Goal: Find specific page/section: Find specific page/section

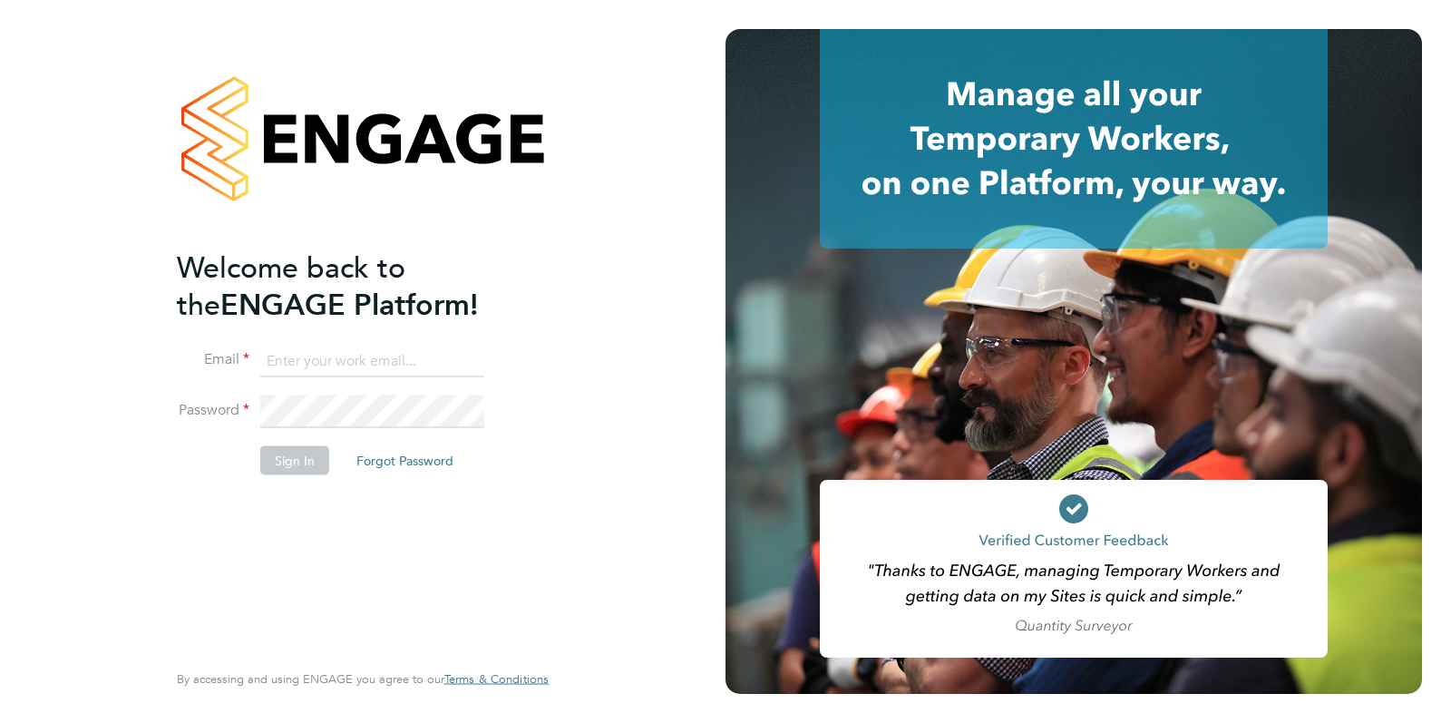
type input "[PERSON_NAME][EMAIL_ADDRESS][PERSON_NAME][DOMAIN_NAME]"
drag, startPoint x: 623, startPoint y: 382, endPoint x: 299, endPoint y: 450, distance: 330.9
click at [623, 382] on div "Welcome back to the ENGAGE Platform! Email [PERSON_NAME][EMAIL_ADDRESS][PERSON_…" at bounding box center [363, 361] width 726 height 723
click at [299, 450] on button "Sign In" at bounding box center [294, 459] width 69 height 29
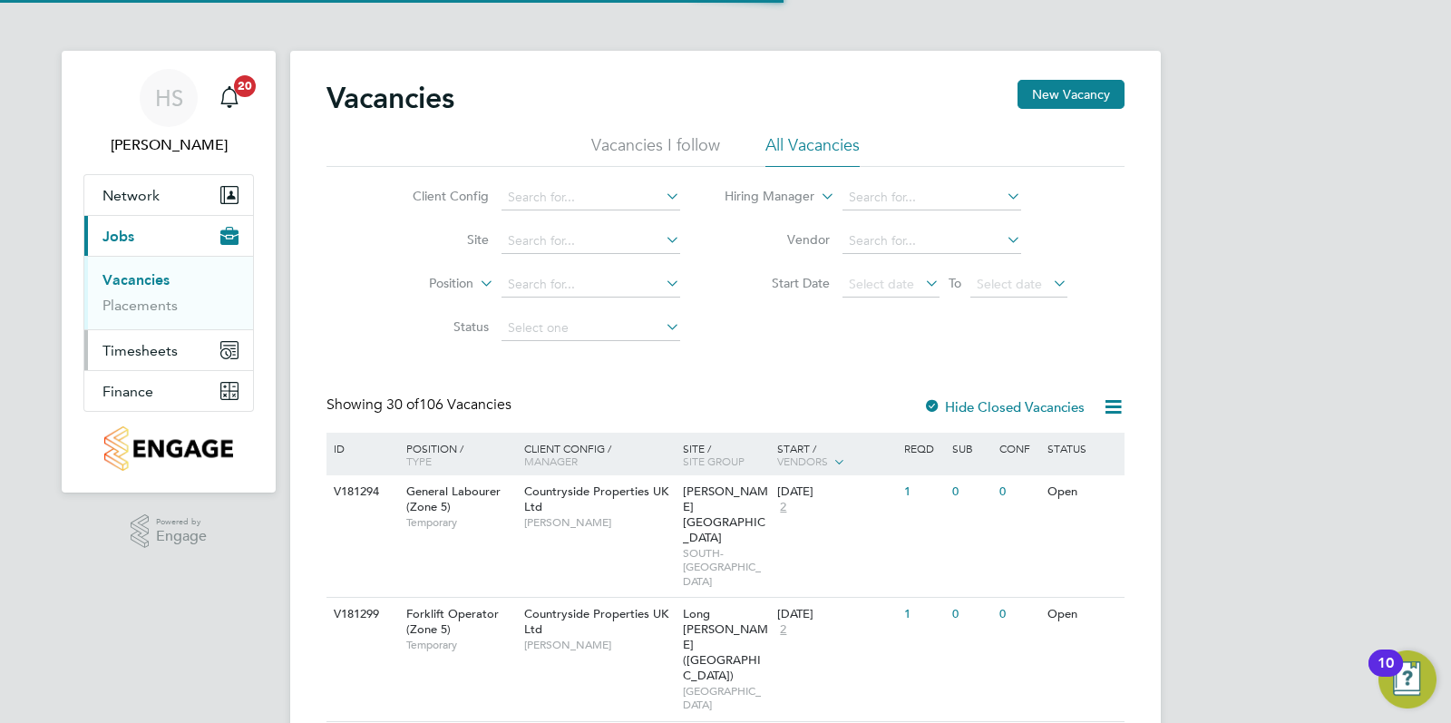
click at [189, 362] on button "Timesheets" at bounding box center [168, 350] width 169 height 40
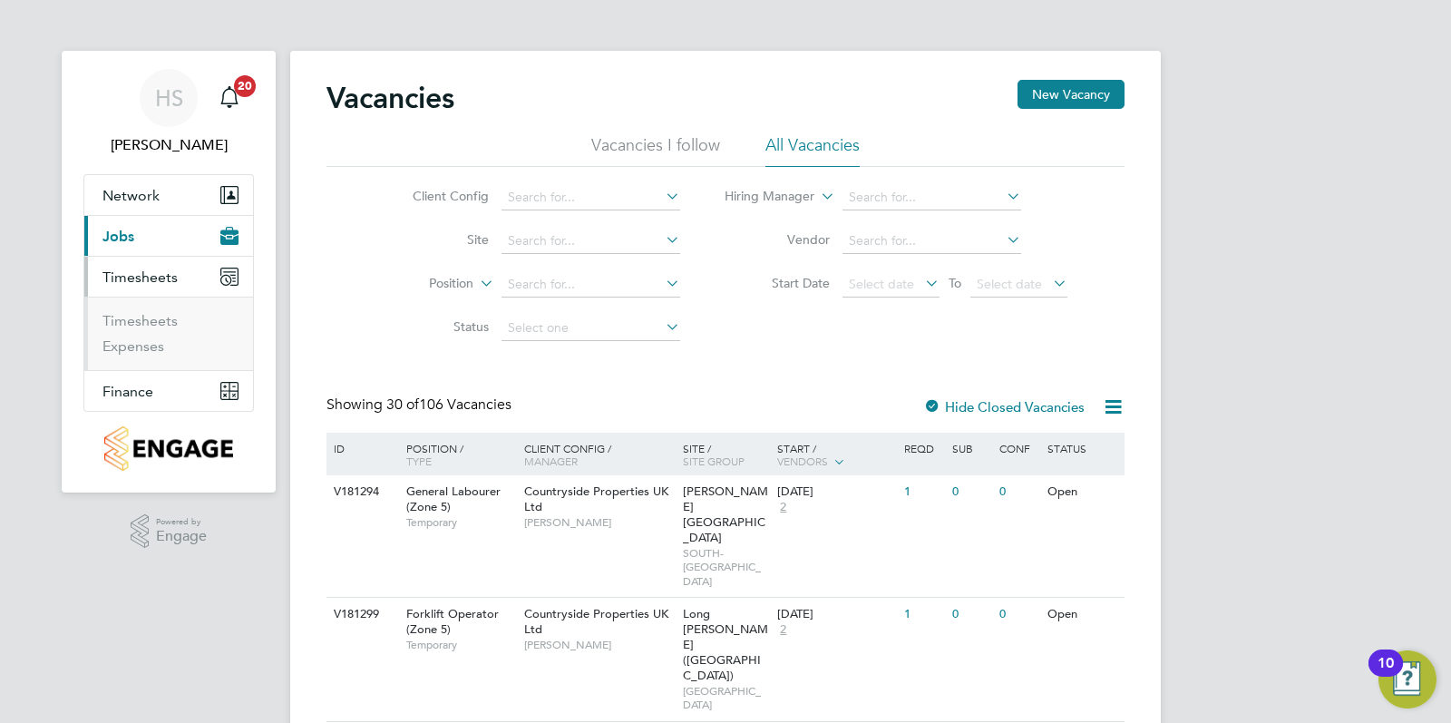
click at [158, 238] on button "Current page: Jobs" at bounding box center [168, 236] width 169 height 40
click at [155, 302] on link "Placements" at bounding box center [140, 305] width 75 height 17
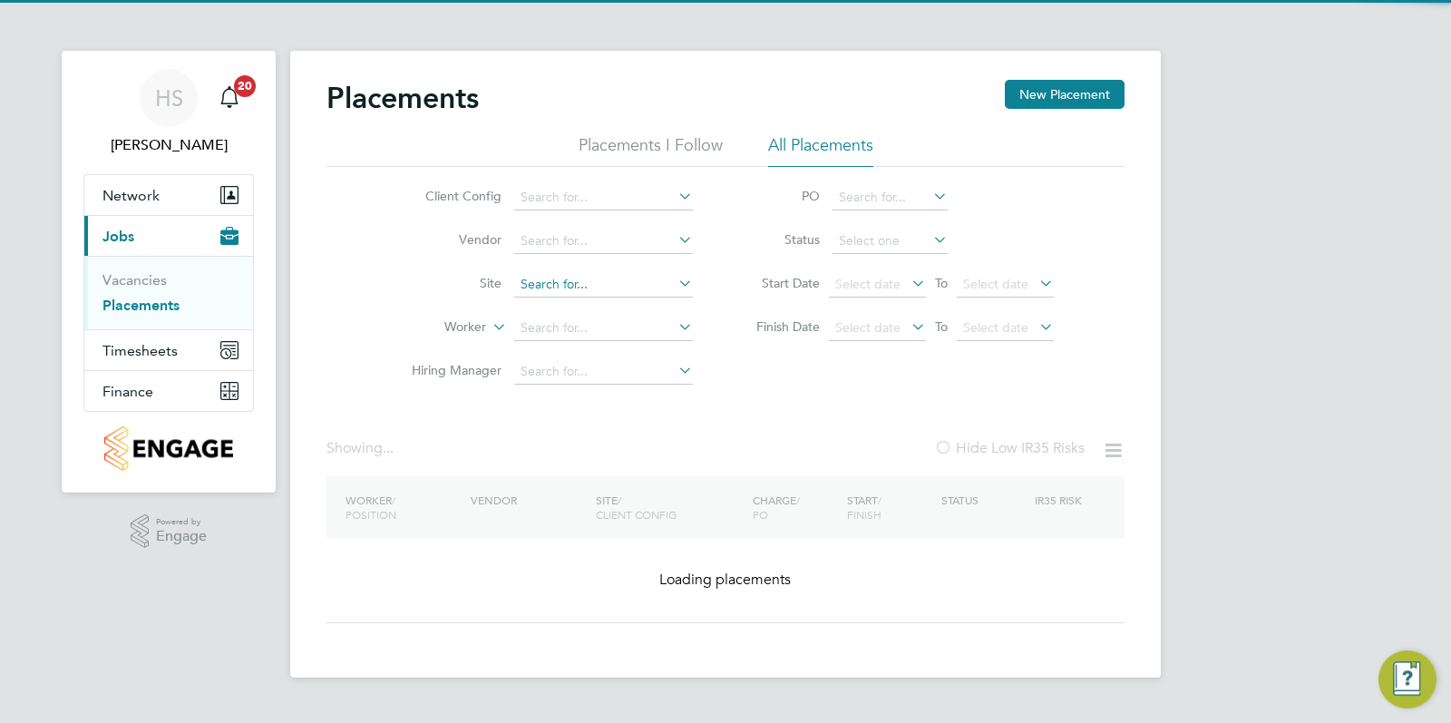
click at [597, 272] on input at bounding box center [603, 284] width 179 height 25
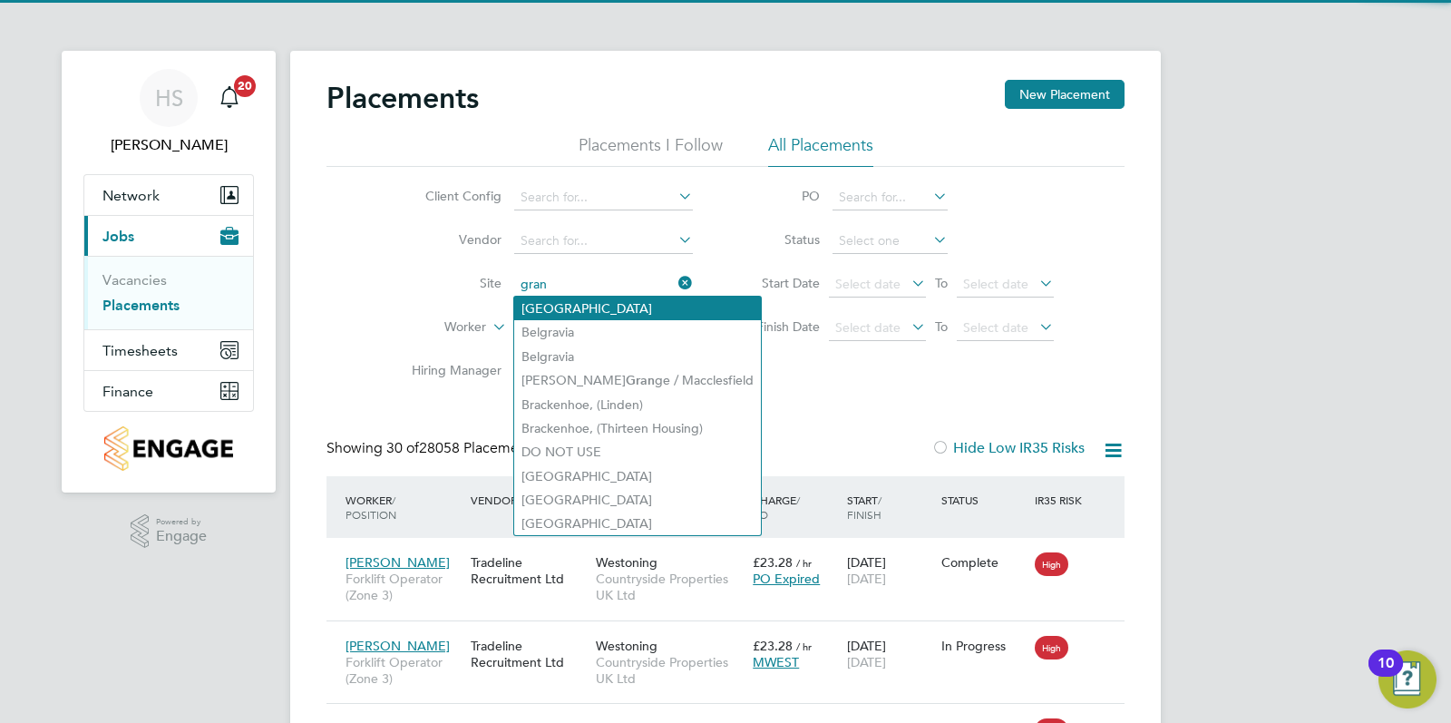
click at [589, 307] on li "Barrowby Road" at bounding box center [637, 309] width 247 height 24
type input "Barrowby Road"
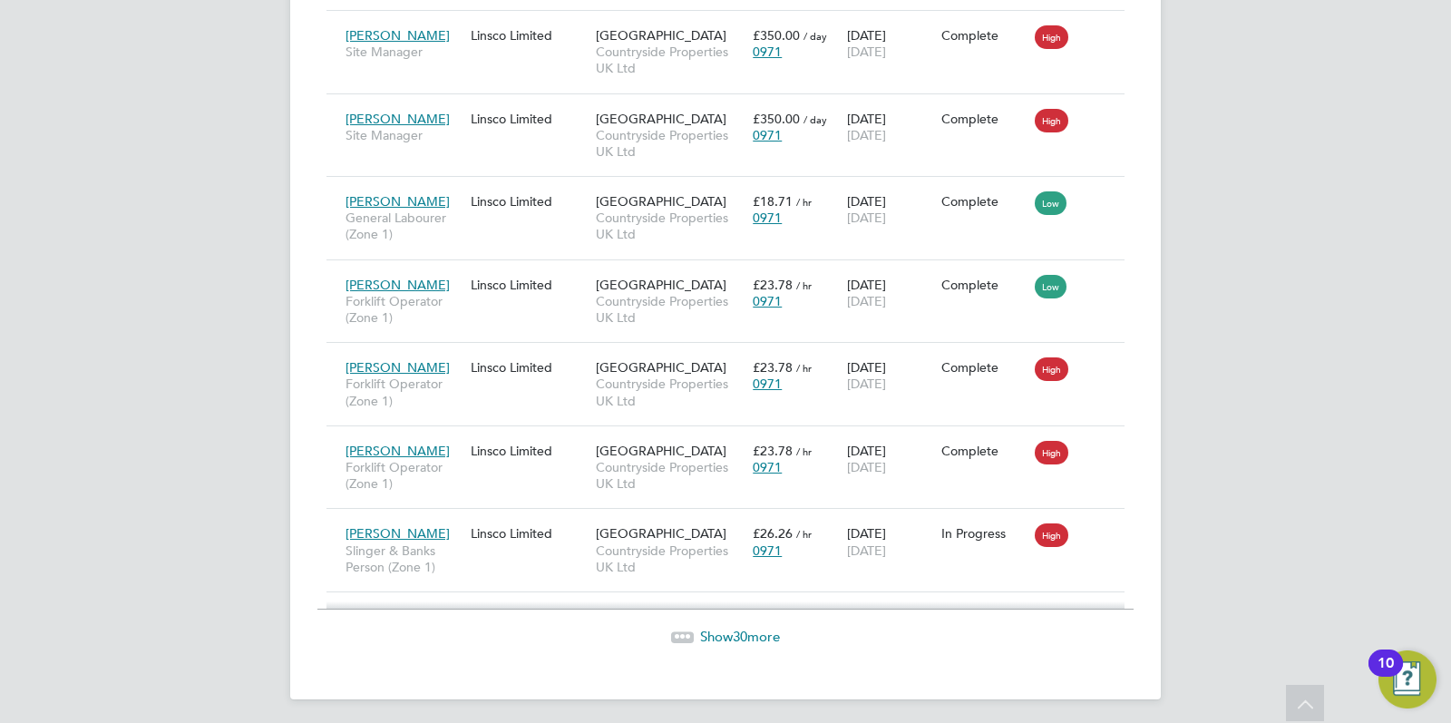
click at [730, 628] on span "Show 30 more" at bounding box center [740, 636] width 80 height 17
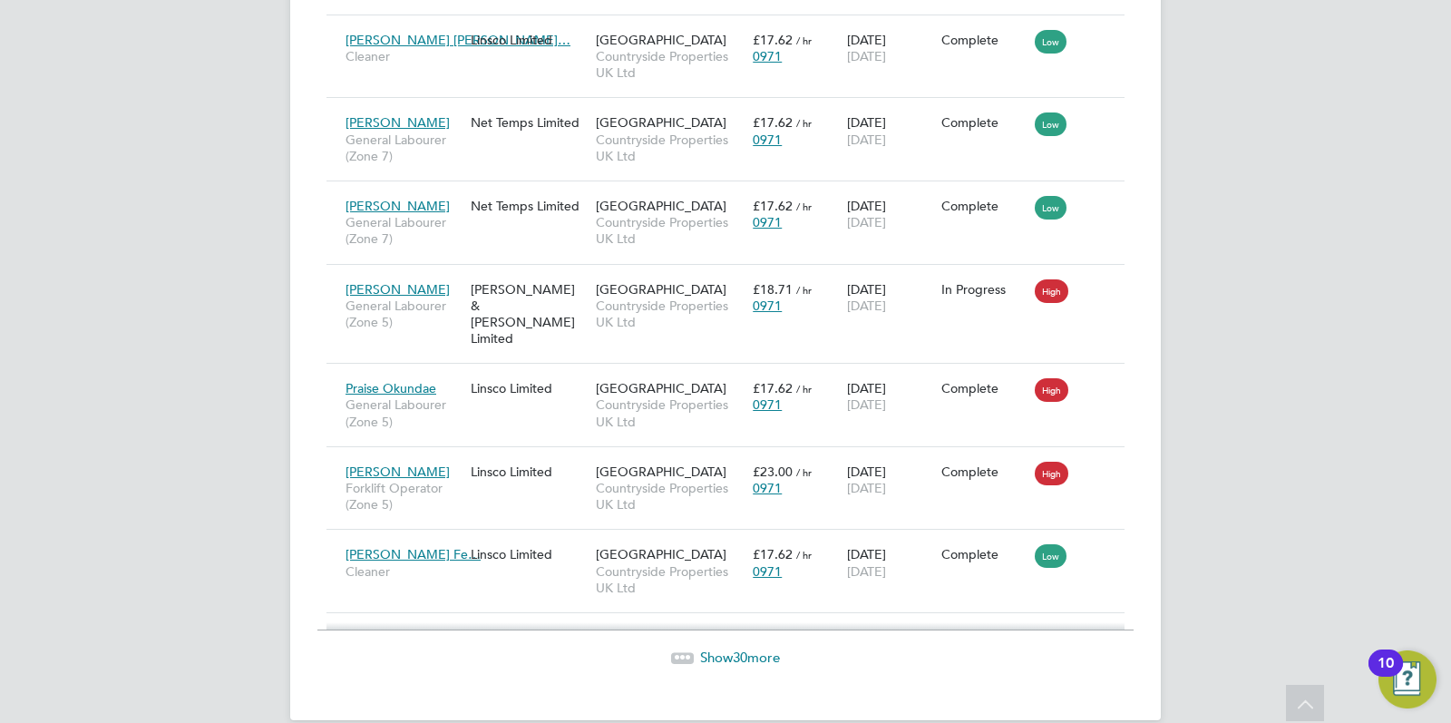
click at [722, 649] on span "Show 30 more" at bounding box center [740, 657] width 80 height 17
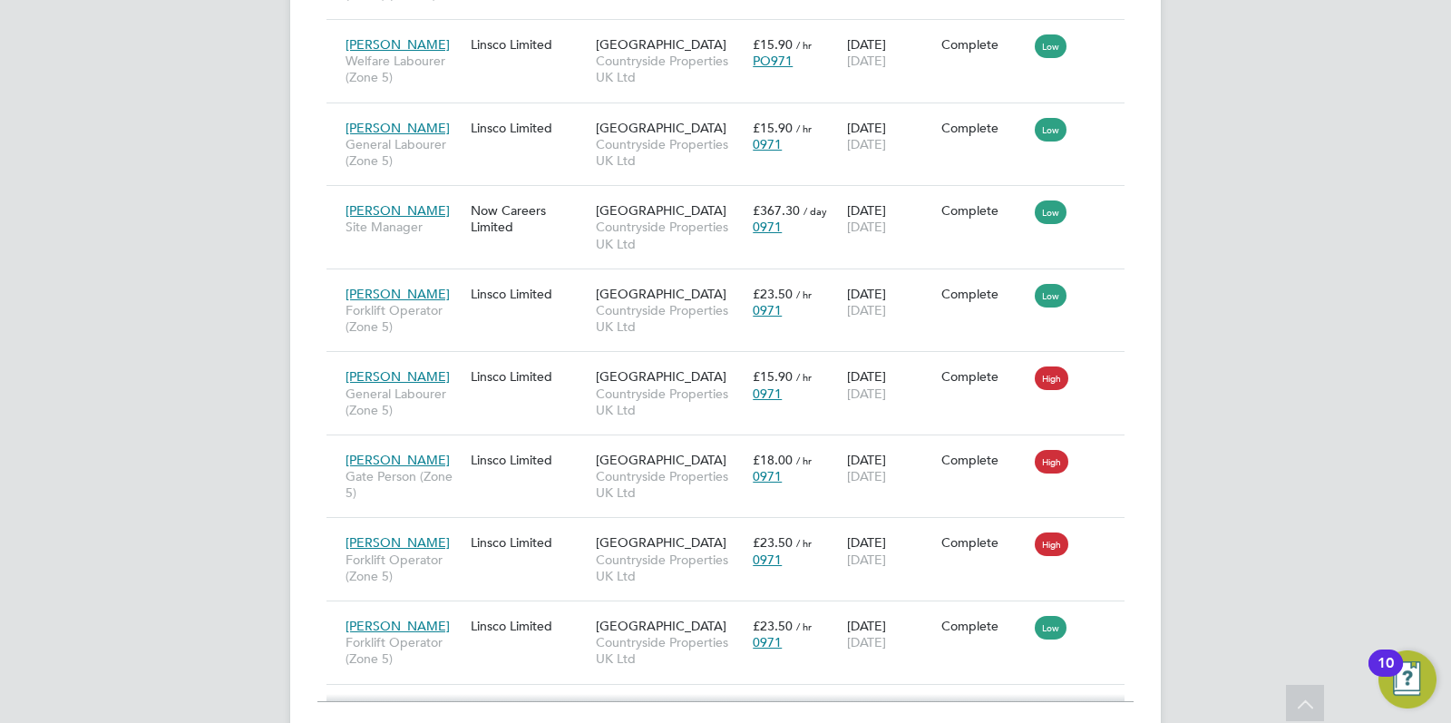
click at [723, 720] on span "Show 30 more" at bounding box center [740, 728] width 80 height 17
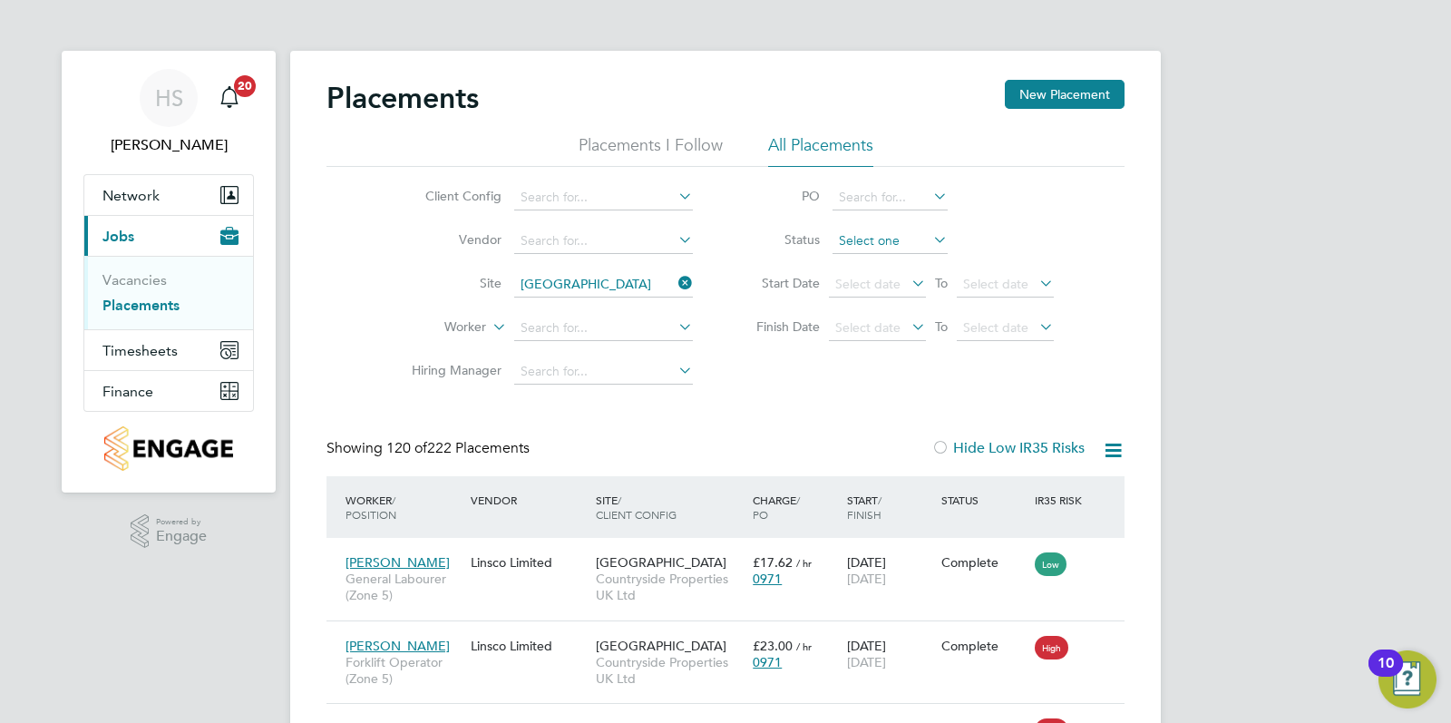
click at [881, 229] on input at bounding box center [890, 241] width 115 height 25
click at [860, 262] on li "Active" at bounding box center [891, 265] width 116 height 24
type input "Active"
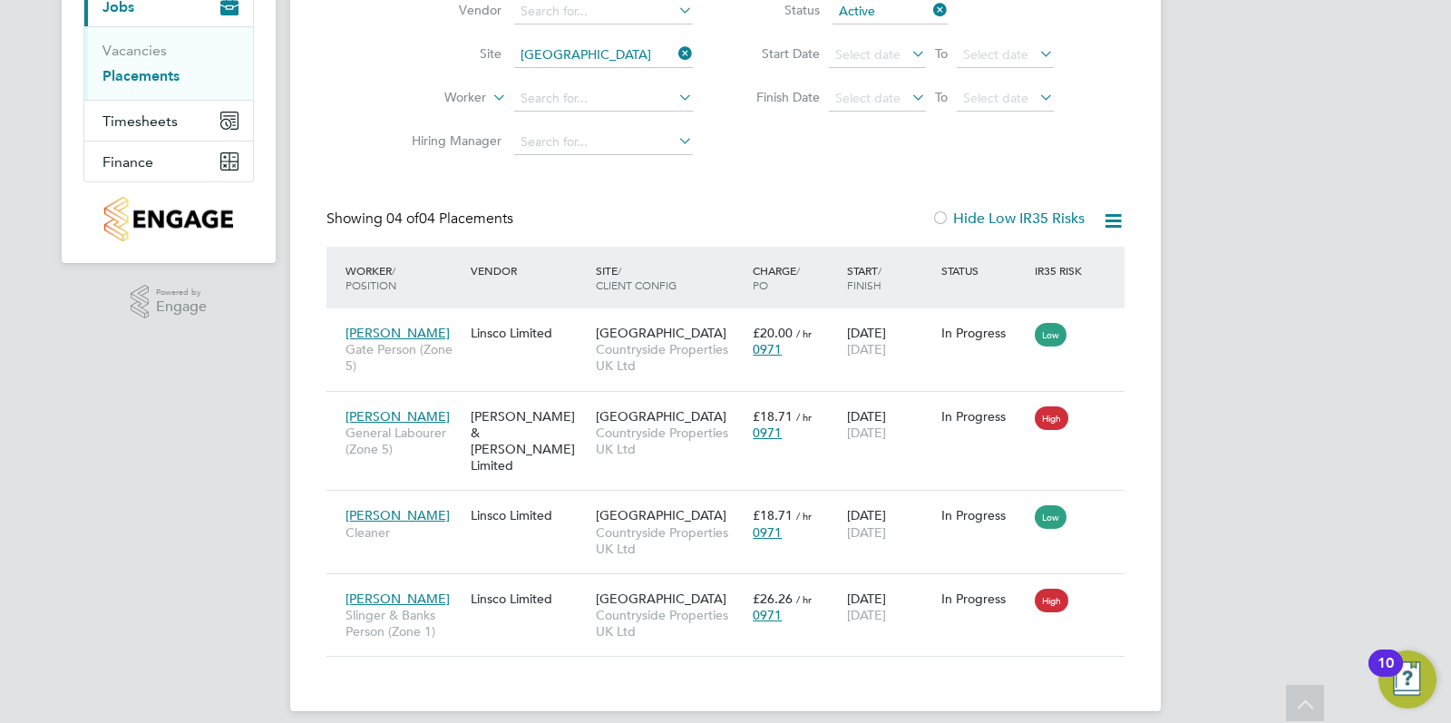
click at [295, 471] on div "Placements New Placement Placements I Follow All Placements Client Config Vendo…" at bounding box center [725, 266] width 871 height 890
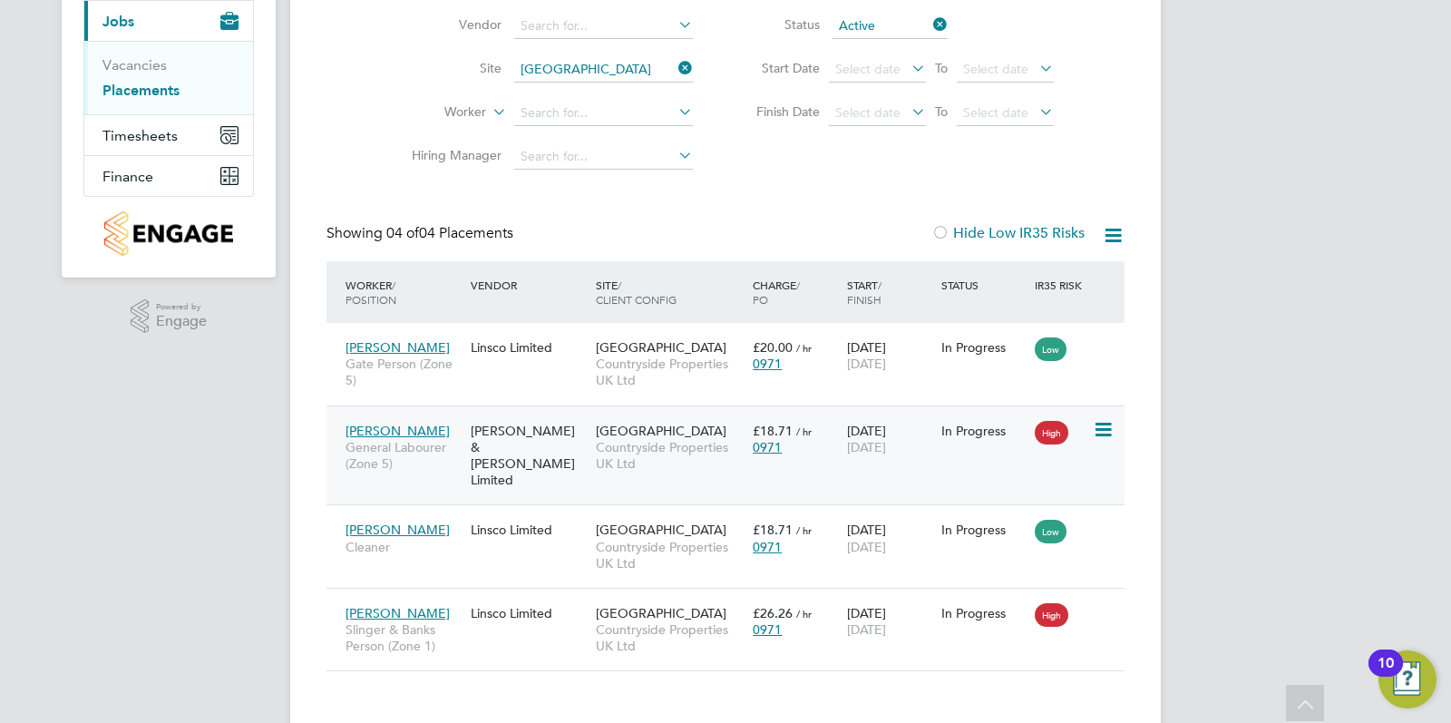
click at [394, 427] on span "Kieran Auld" at bounding box center [398, 431] width 104 height 16
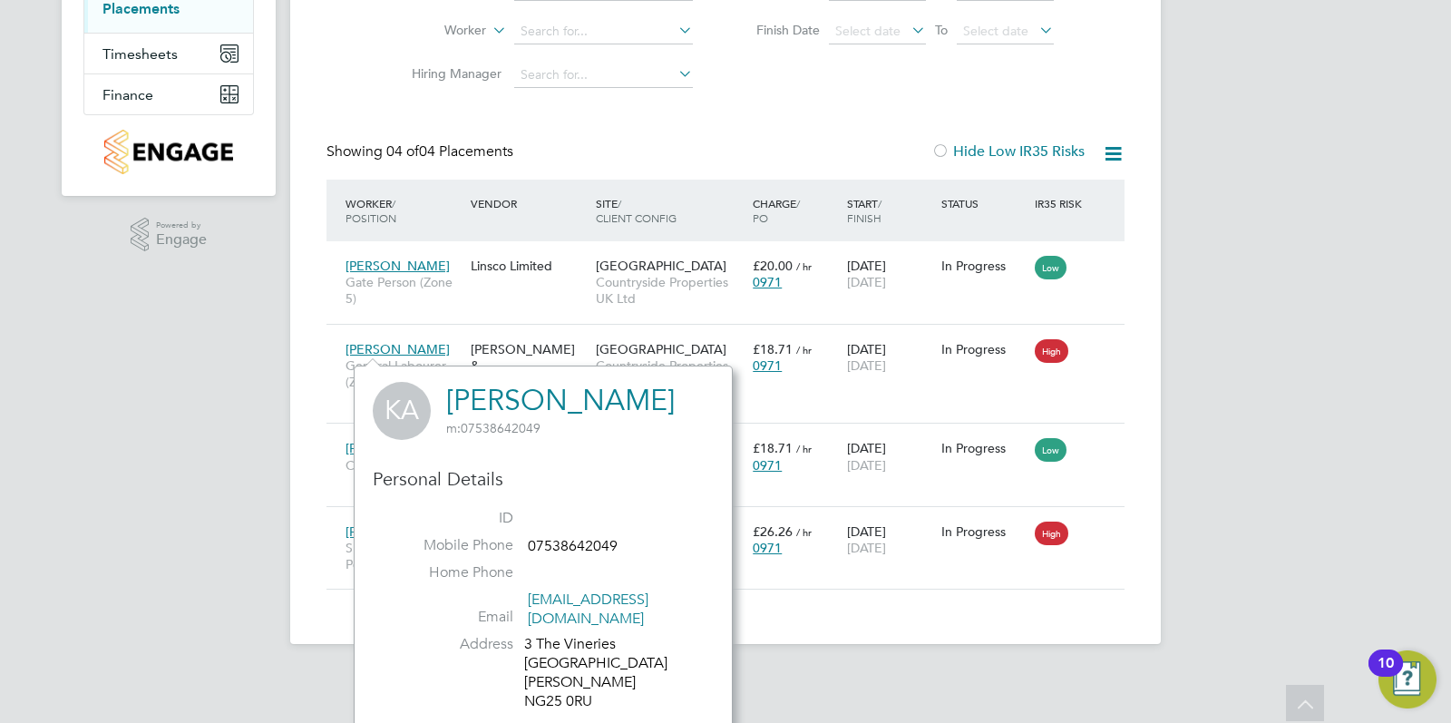
scroll to position [415, 0]
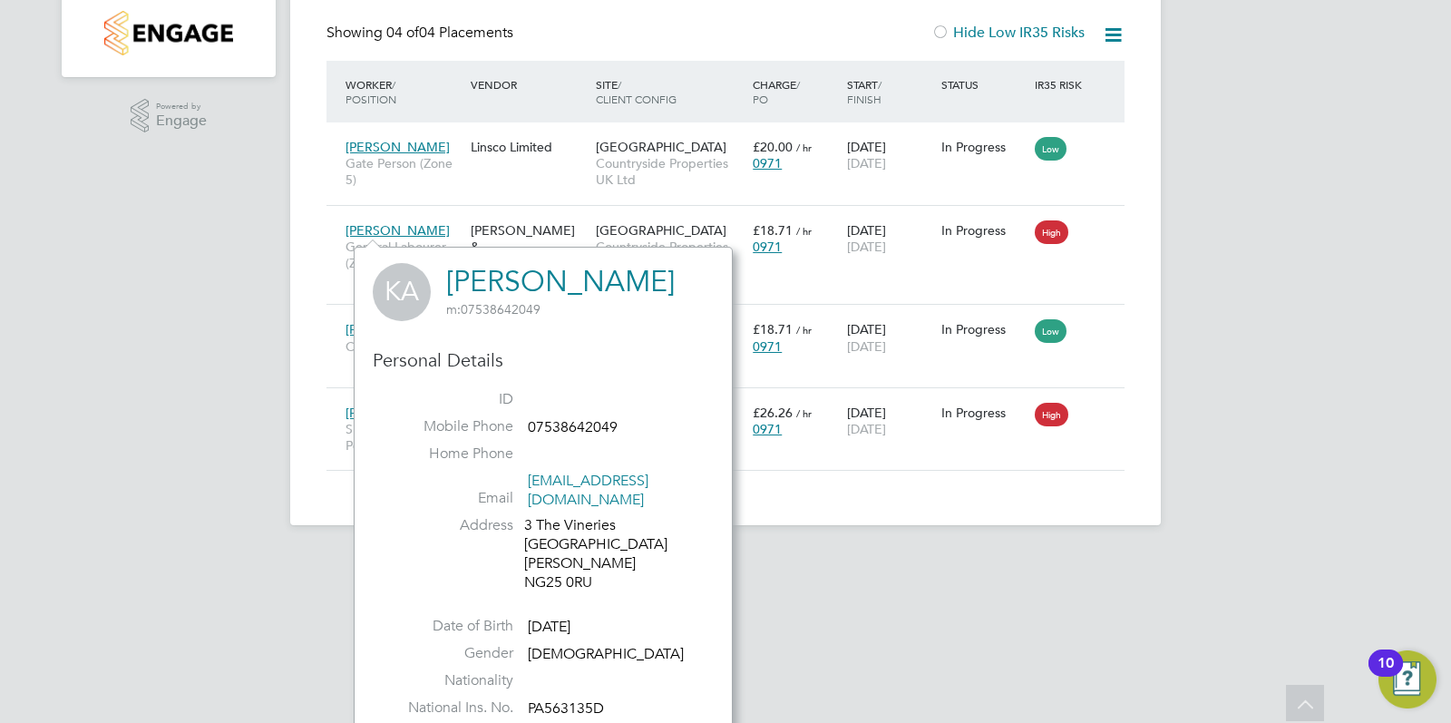
click at [172, 345] on div "HS Hugo Slattery Notifications 20 Applications: Network Team Members Sites Work…" at bounding box center [725, 70] width 1451 height 970
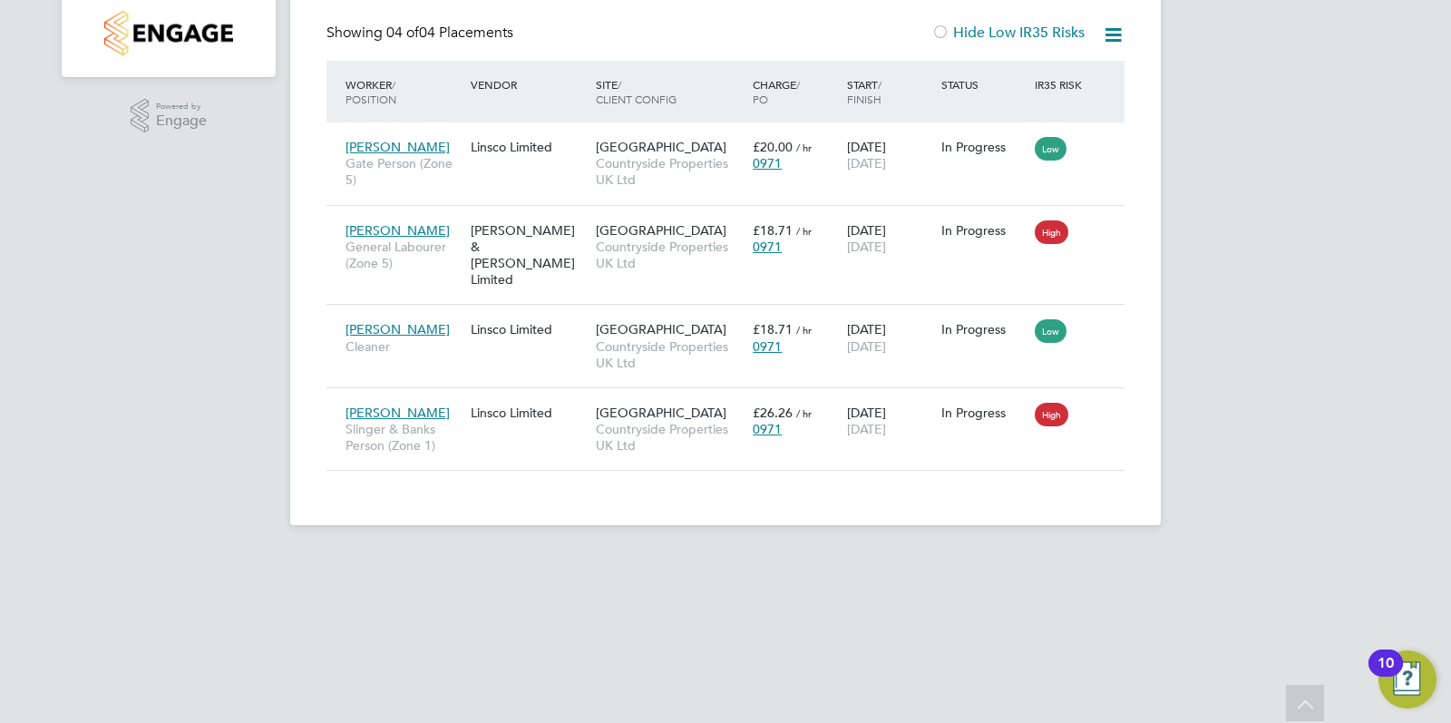
scroll to position [230, 0]
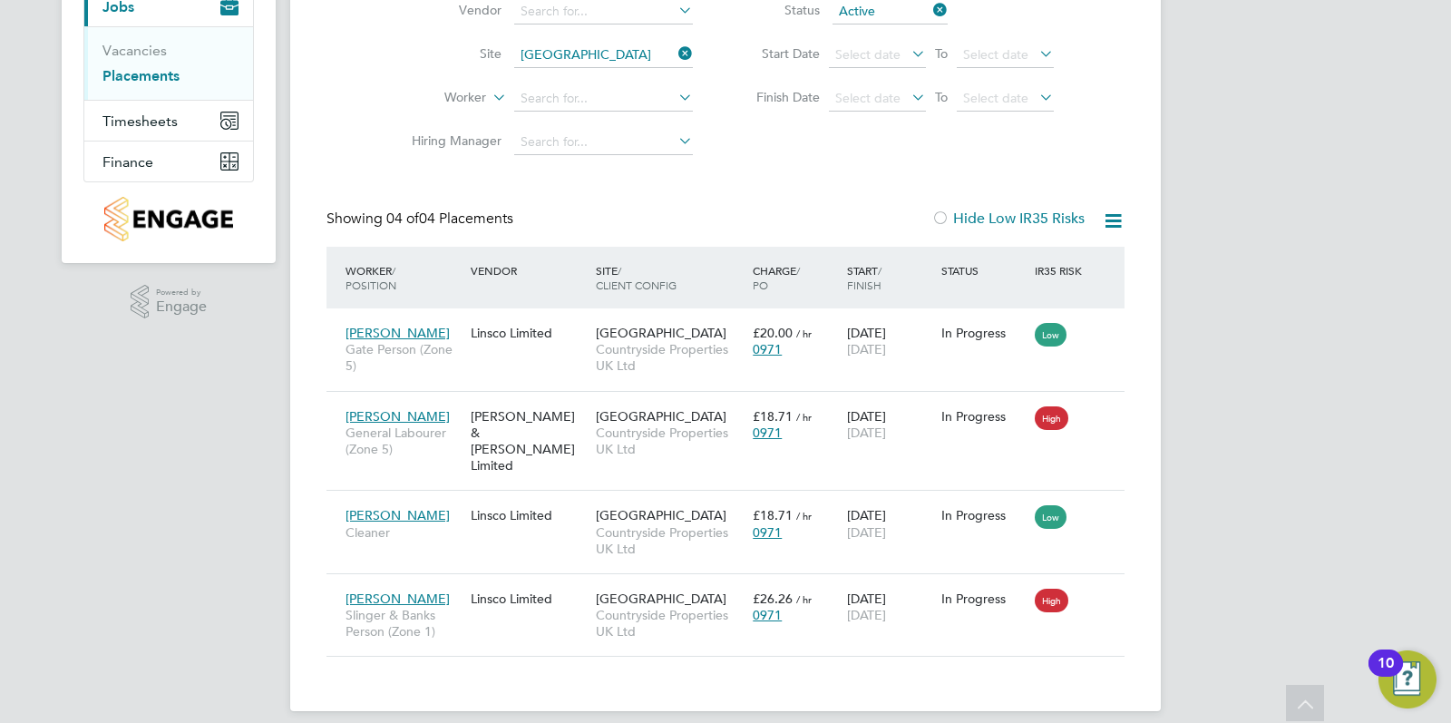
click at [164, 393] on div "HS Hugo Slattery Notifications 20 Applications: Network Team Members Sites Work…" at bounding box center [725, 255] width 1451 height 970
